Goal: Find specific page/section: Find specific page/section

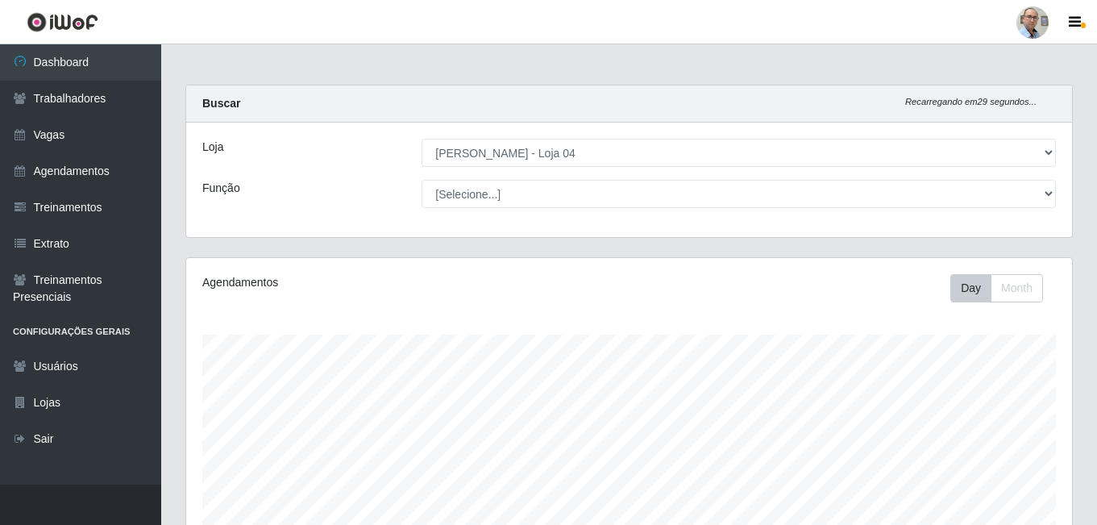
select select "251"
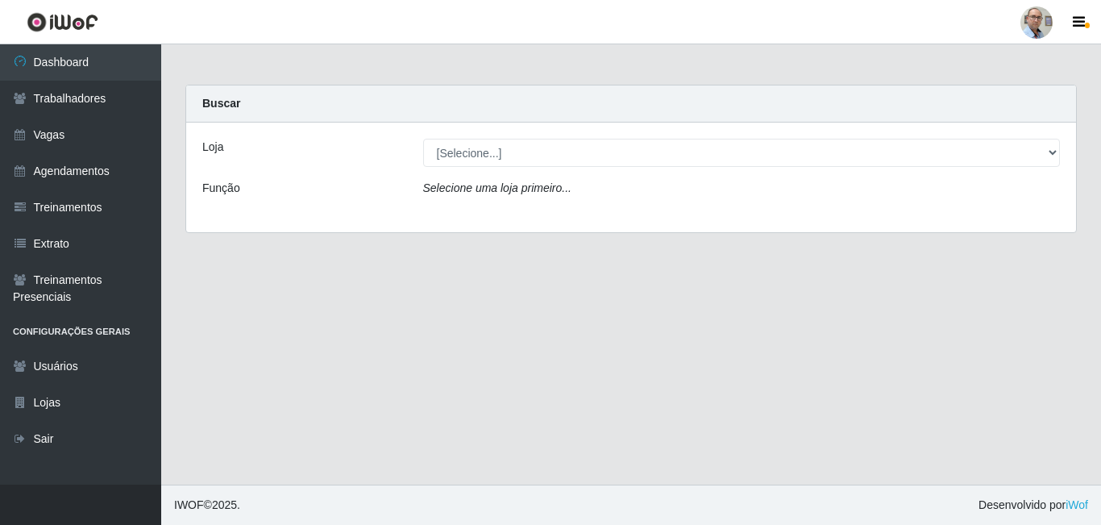
click at [497, 148] on select "[Selecione...] Mar Vermelho - Loja 04" at bounding box center [741, 153] width 637 height 28
select select "251"
click at [423, 139] on select "[Selecione...] Mar Vermelho - Loja 04" at bounding box center [741, 153] width 637 height 28
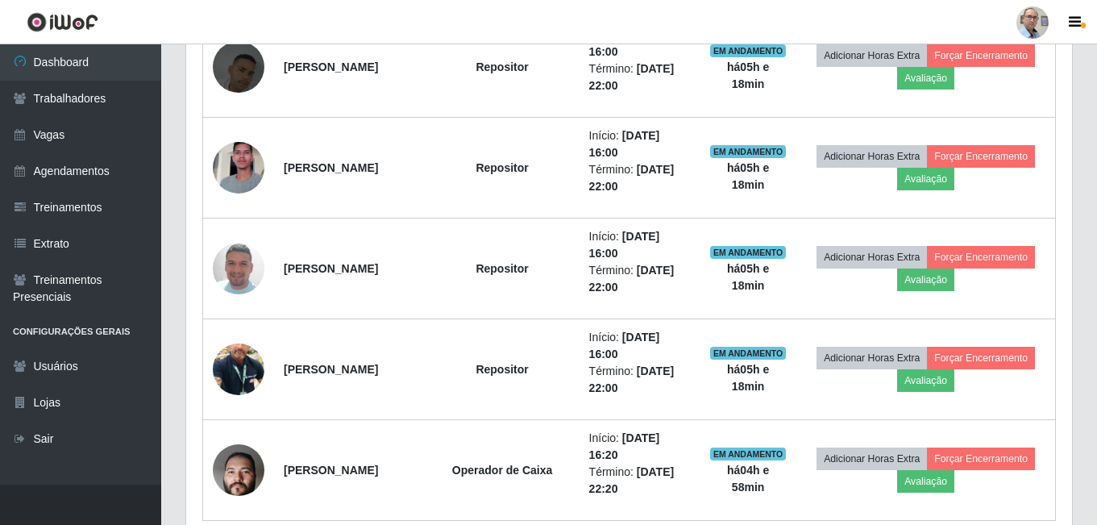
scroll to position [1266, 0]
